Goal: Task Accomplishment & Management: Manage account settings

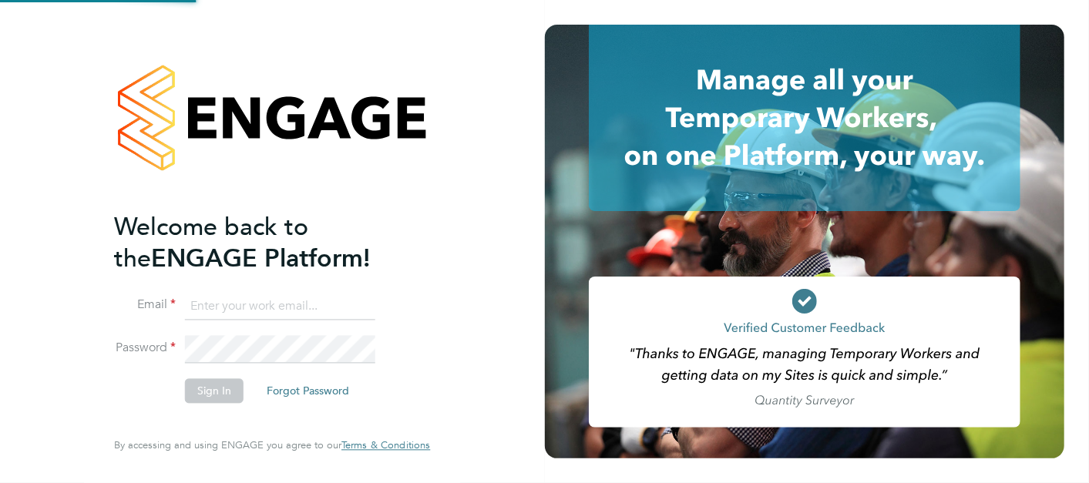
type input "michael.black@vistry.co.uk"
click at [218, 380] on button "Sign In" at bounding box center [214, 390] width 59 height 25
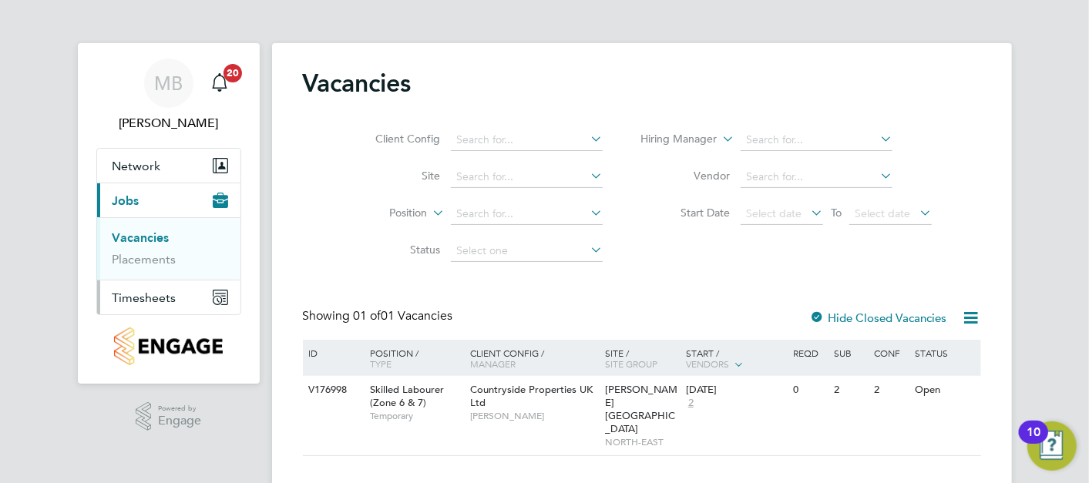
click at [163, 288] on button "Timesheets" at bounding box center [168, 298] width 143 height 34
click at [152, 275] on link "Timesheets" at bounding box center [145, 272] width 64 height 15
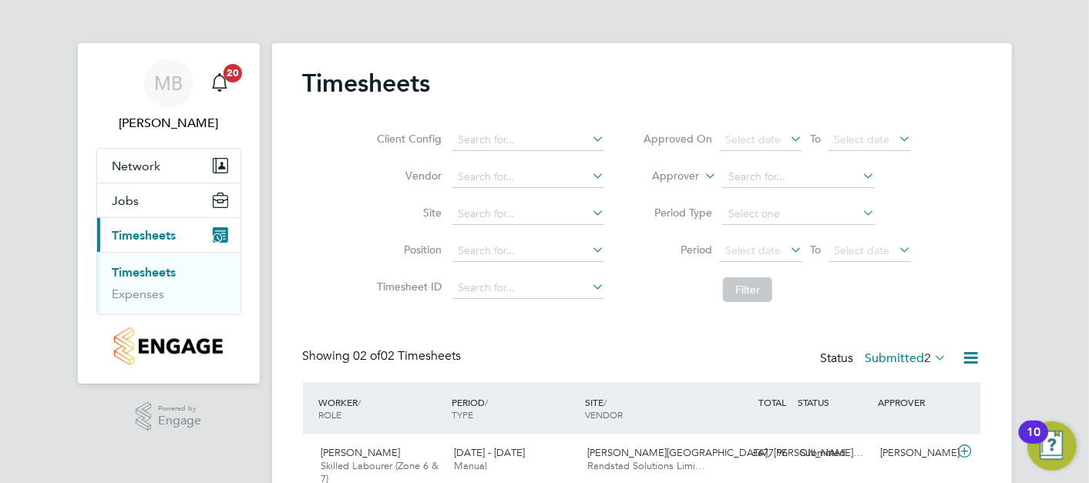
scroll to position [135, 0]
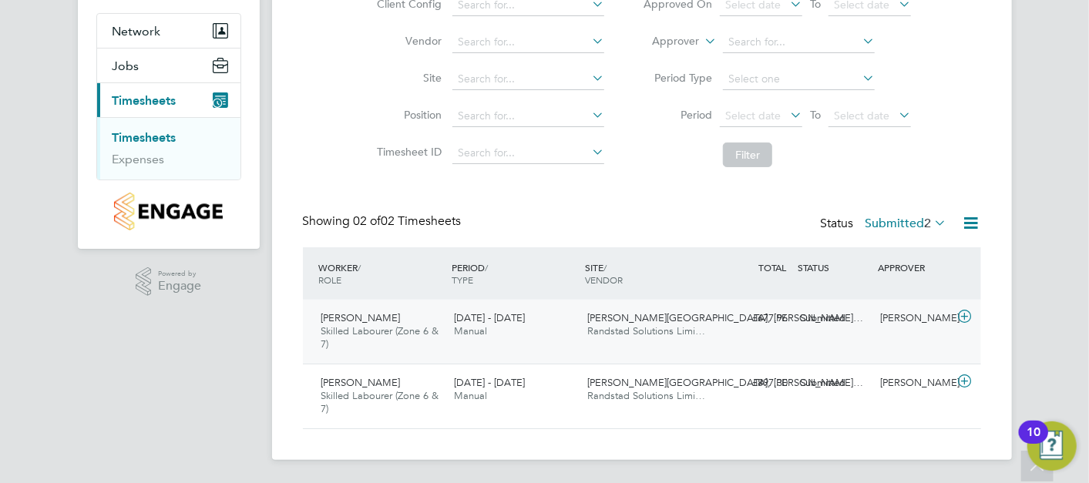
click at [554, 341] on div "15 - 21 Sep 2025 Manual" at bounding box center [514, 325] width 133 height 39
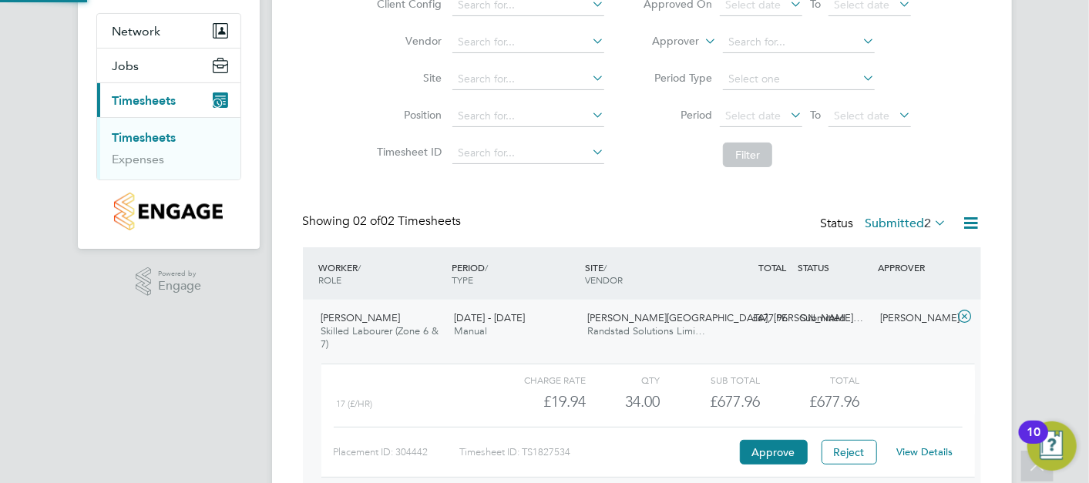
scroll to position [26, 150]
click at [927, 450] on link "View Details" at bounding box center [924, 452] width 56 height 13
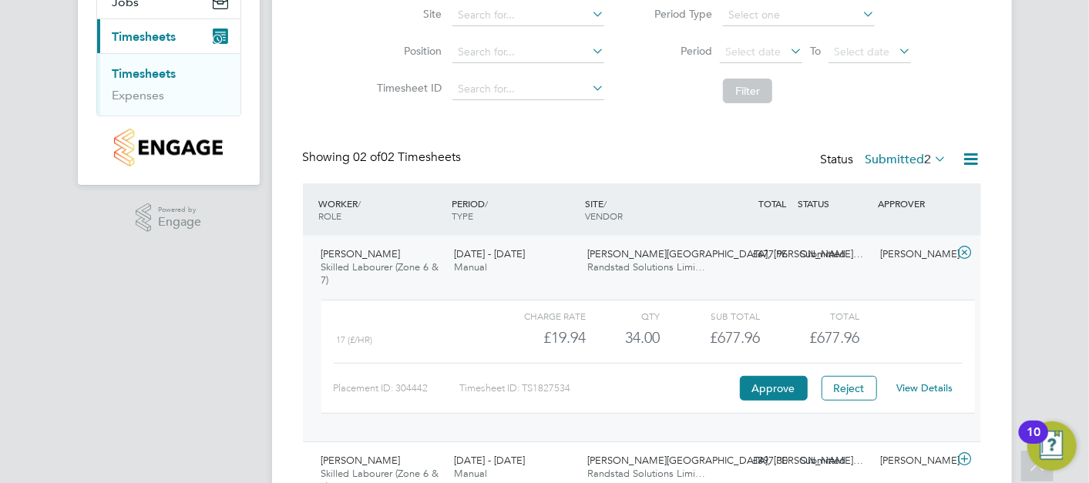
scroll to position [277, 0]
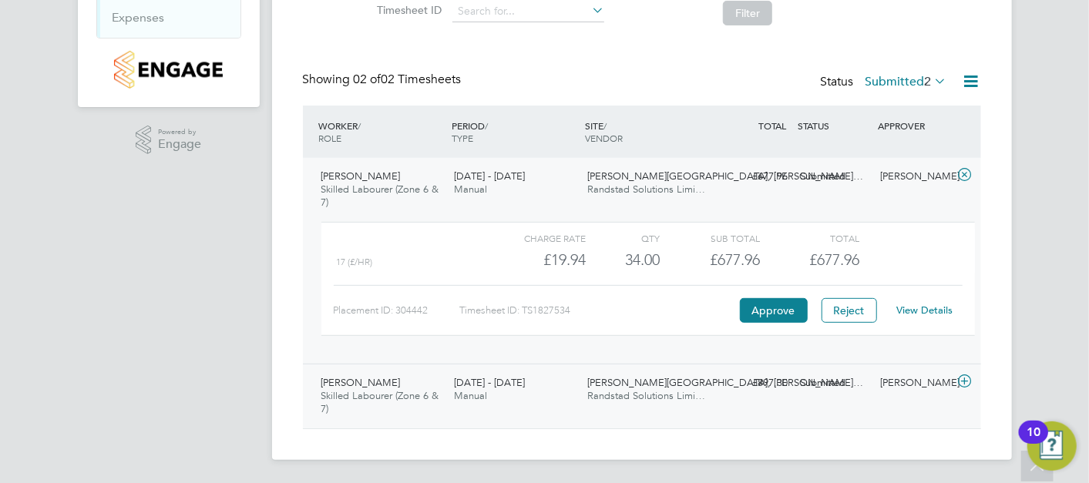
click at [597, 398] on span "Randstad Solutions Limi…" at bounding box center [646, 395] width 118 height 13
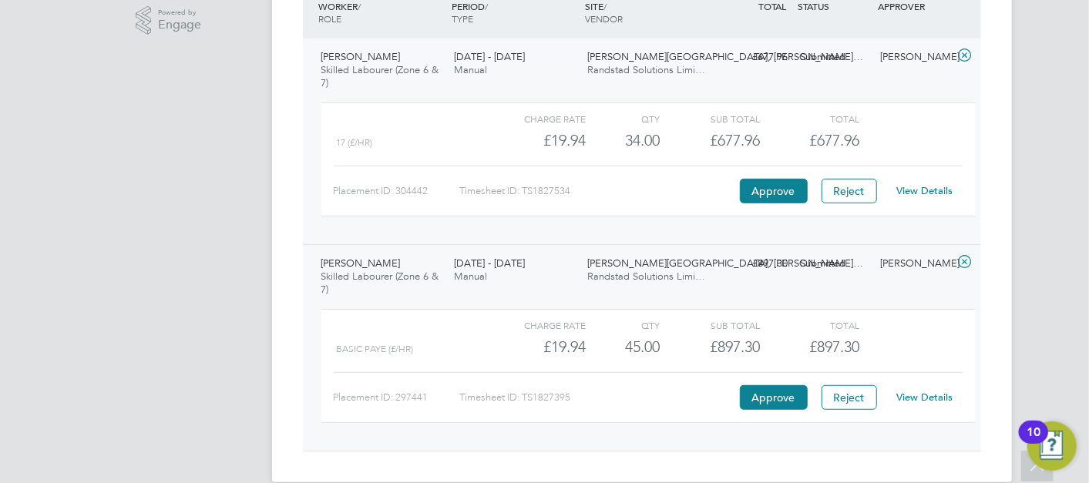
scroll to position [419, 0]
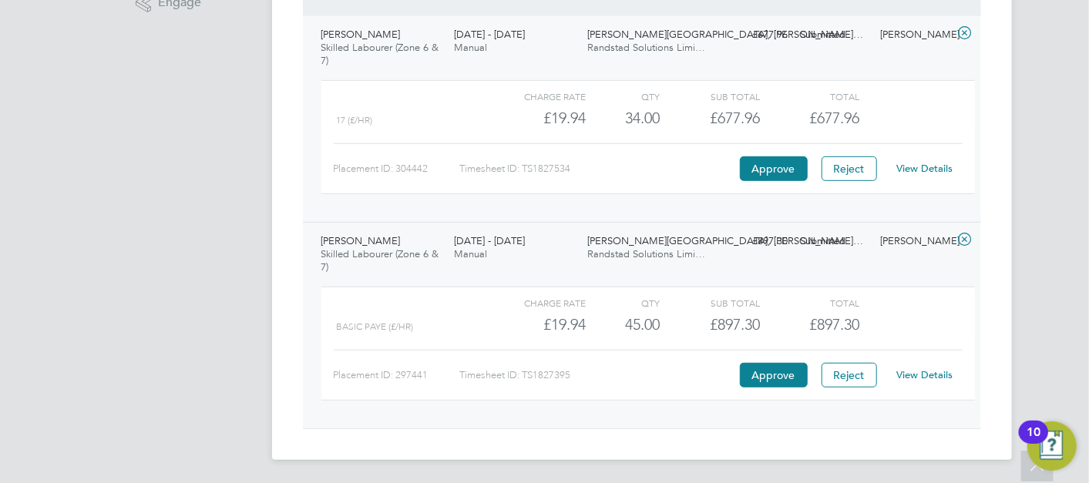
click at [926, 372] on link "View Details" at bounding box center [924, 374] width 56 height 13
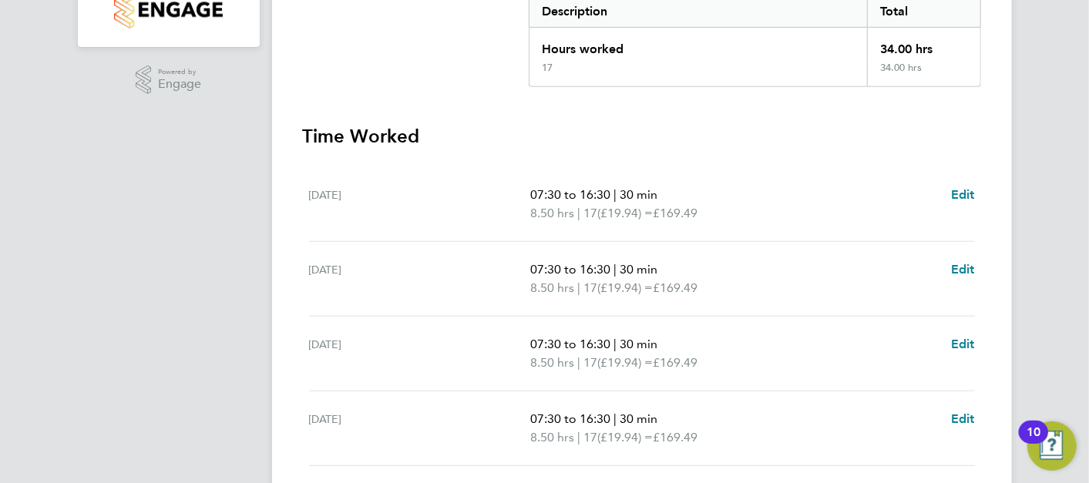
scroll to position [566, 0]
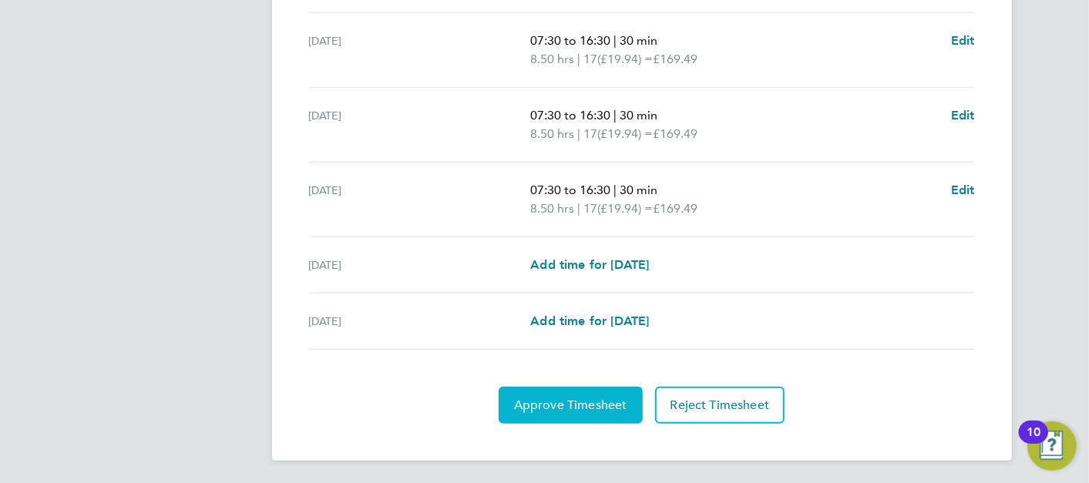
click at [594, 403] on span "Approve Timesheet" at bounding box center [570, 405] width 113 height 15
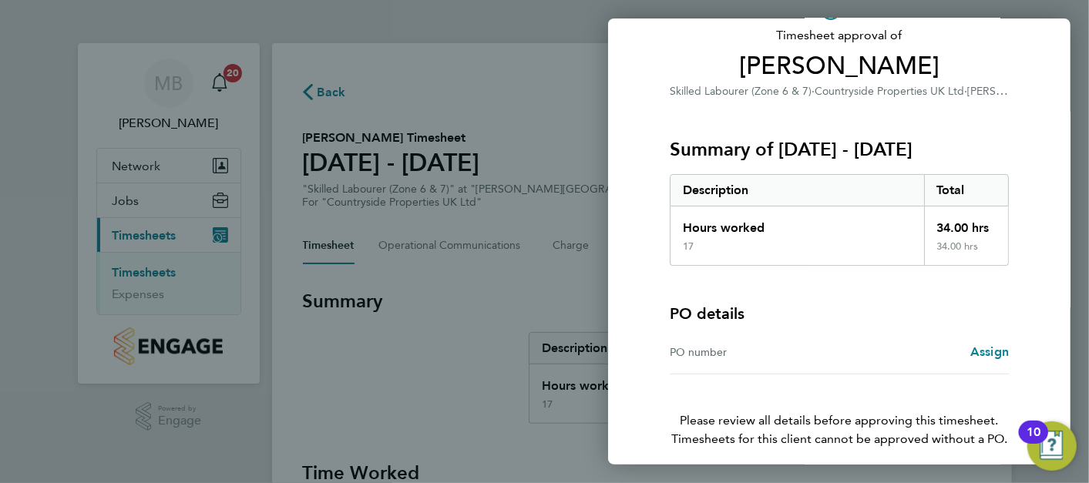
scroll to position [166, 0]
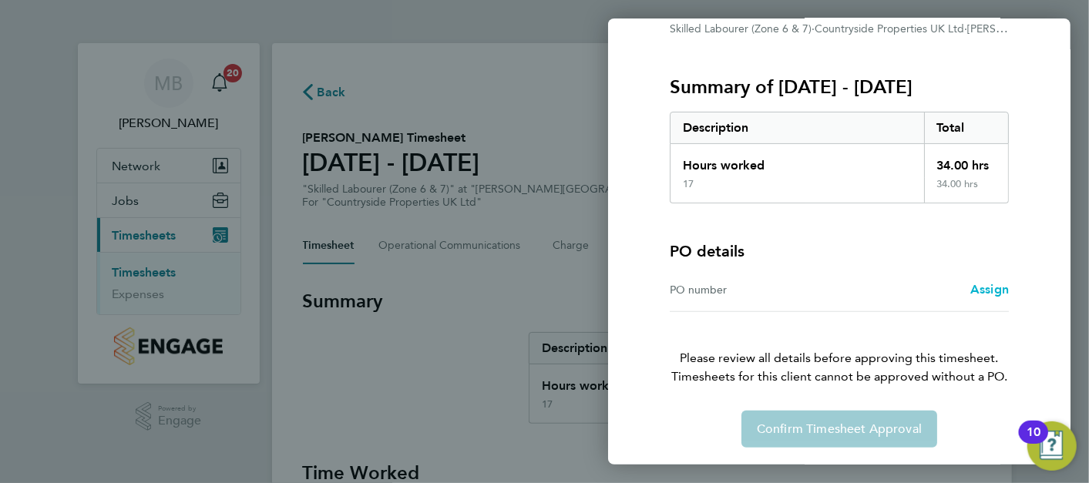
click at [987, 294] on span "Assign" at bounding box center [989, 289] width 39 height 15
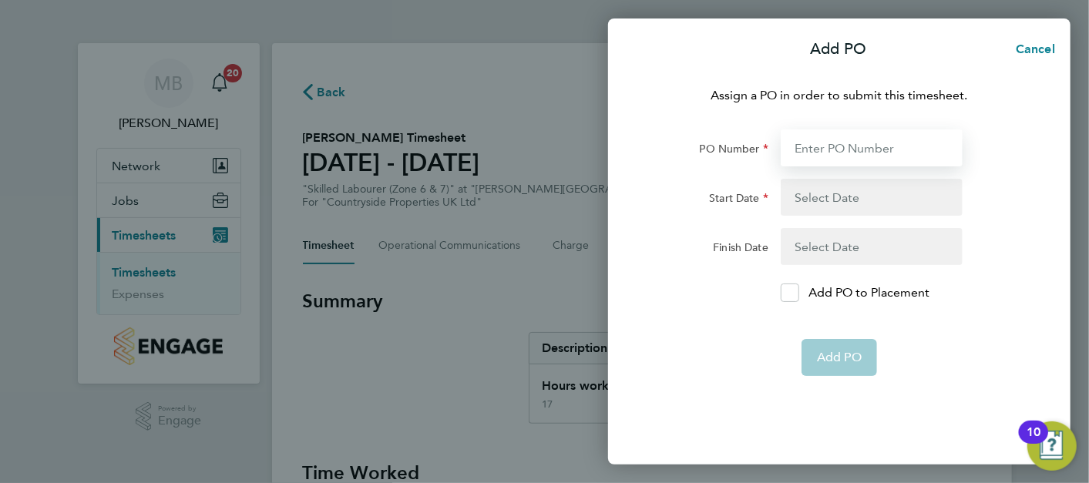
click at [846, 143] on input "PO Number" at bounding box center [872, 147] width 182 height 37
type input "NZ525"
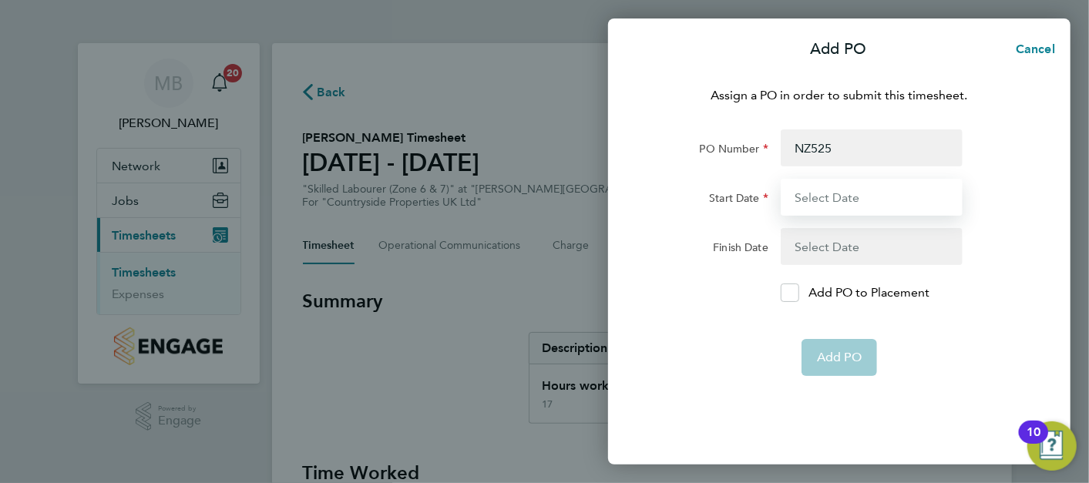
type input "17 Aug 25"
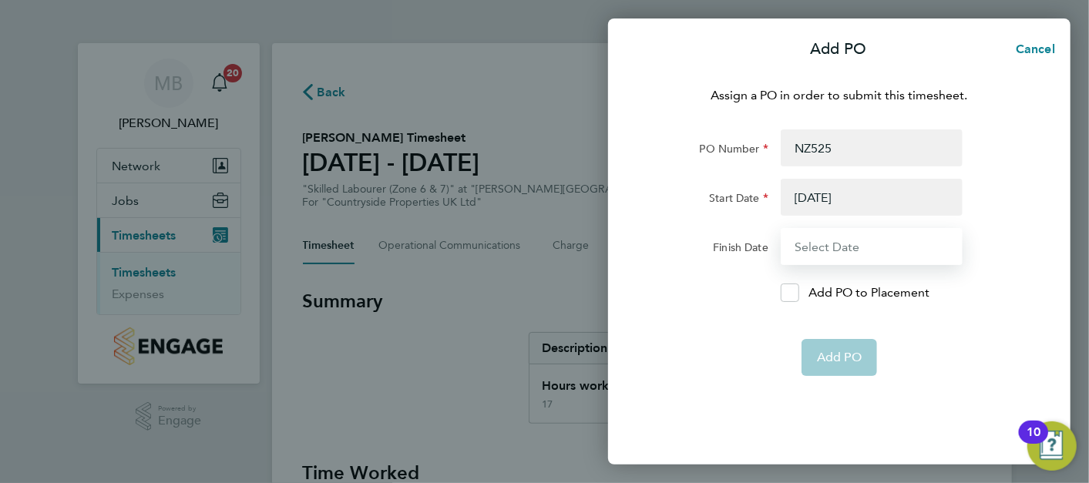
type input "28 Sep 25"
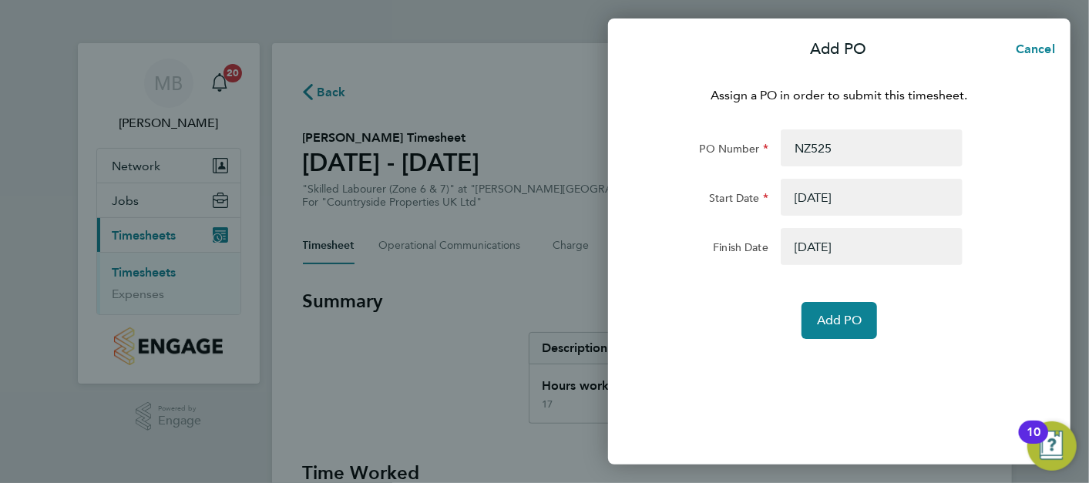
click at [843, 356] on div "Assign a PO in order to submit this timesheet. PO Number NZ525 Start Date 17 Au…" at bounding box center [839, 266] width 462 height 397
click at [832, 328] on button "Add PO" at bounding box center [840, 320] width 76 height 37
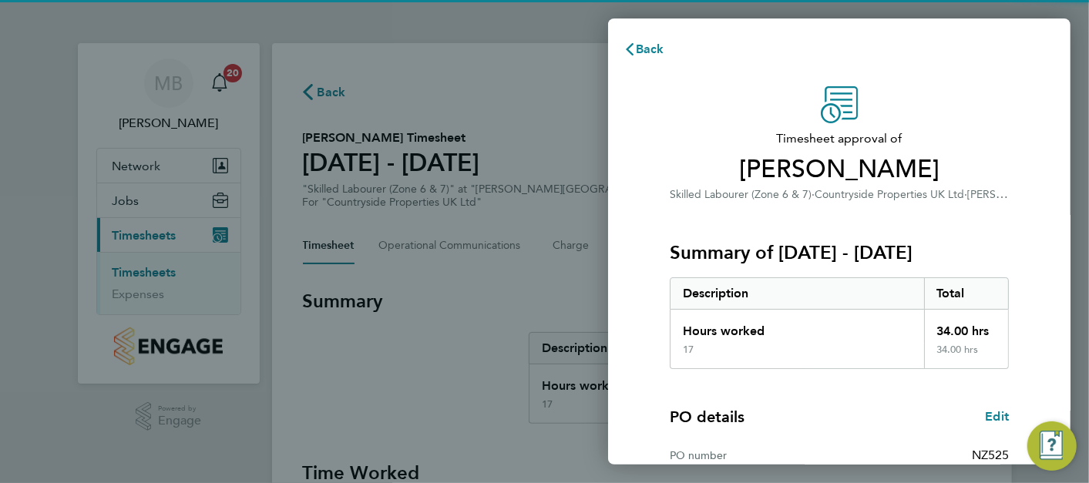
scroll to position [254, 0]
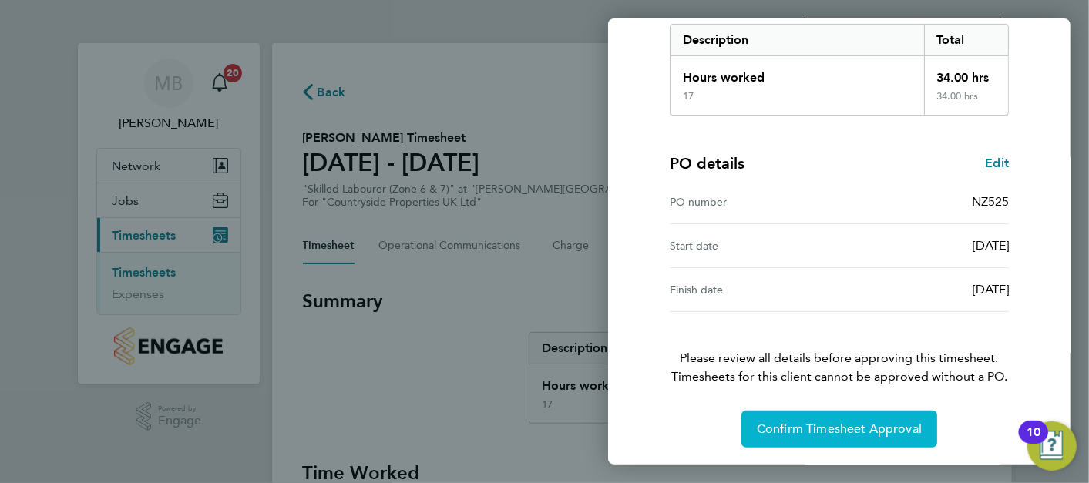
click at [839, 425] on span "Confirm Timesheet Approval" at bounding box center [839, 429] width 165 height 15
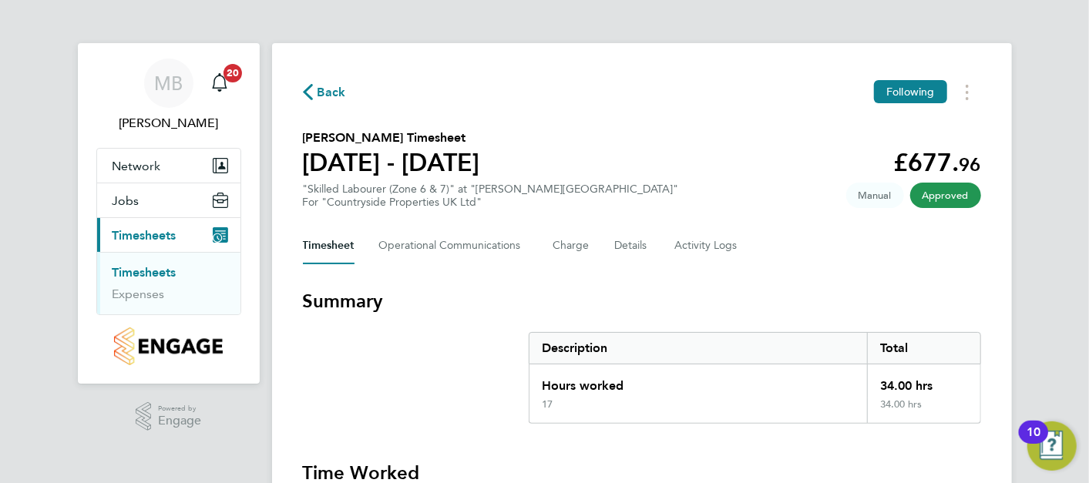
click at [570, 90] on div "Back Following" at bounding box center [642, 92] width 678 height 24
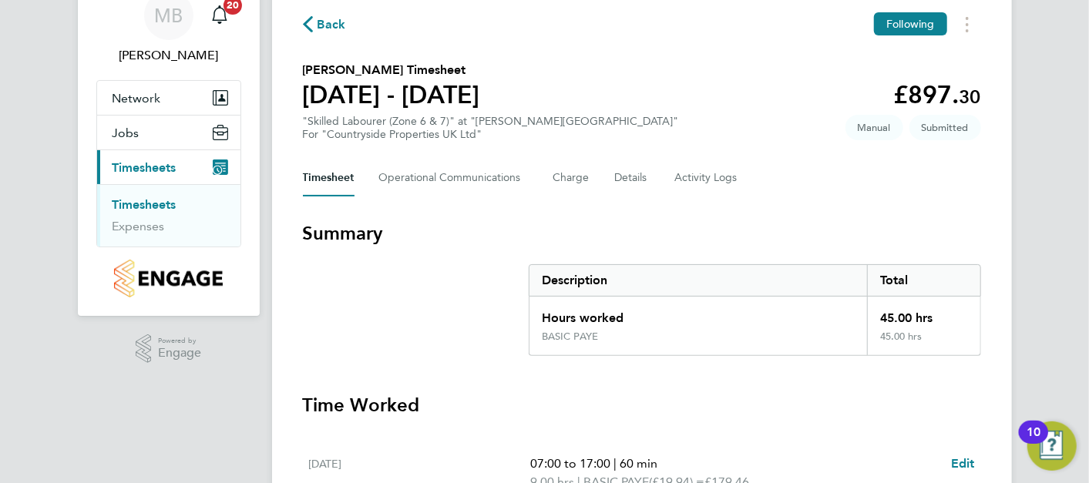
scroll to position [41, 0]
